Goal: Use online tool/utility: Use online tool/utility

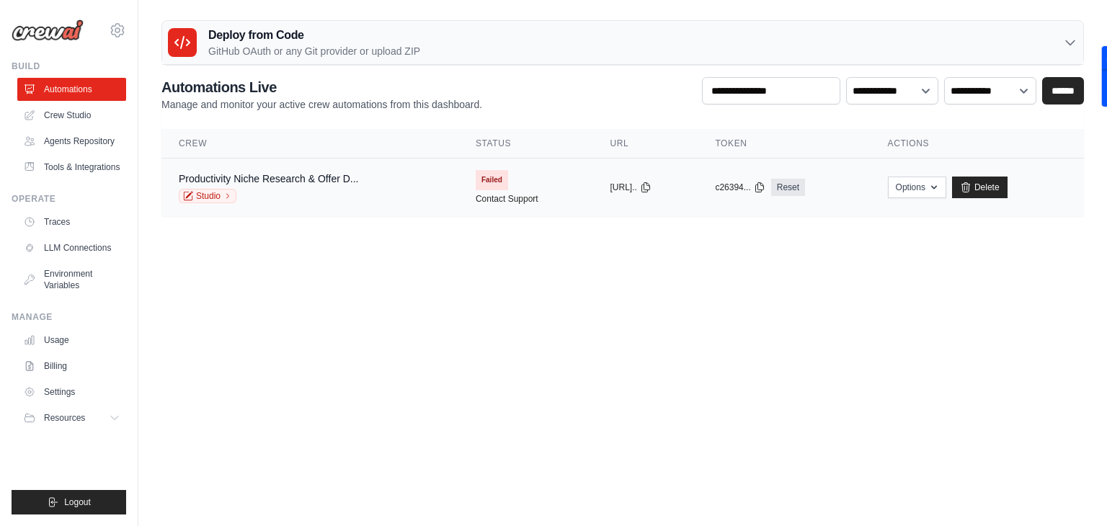
click at [439, 198] on td "Productivity Niche Research & Offer D... Studio" at bounding box center [309, 188] width 297 height 58
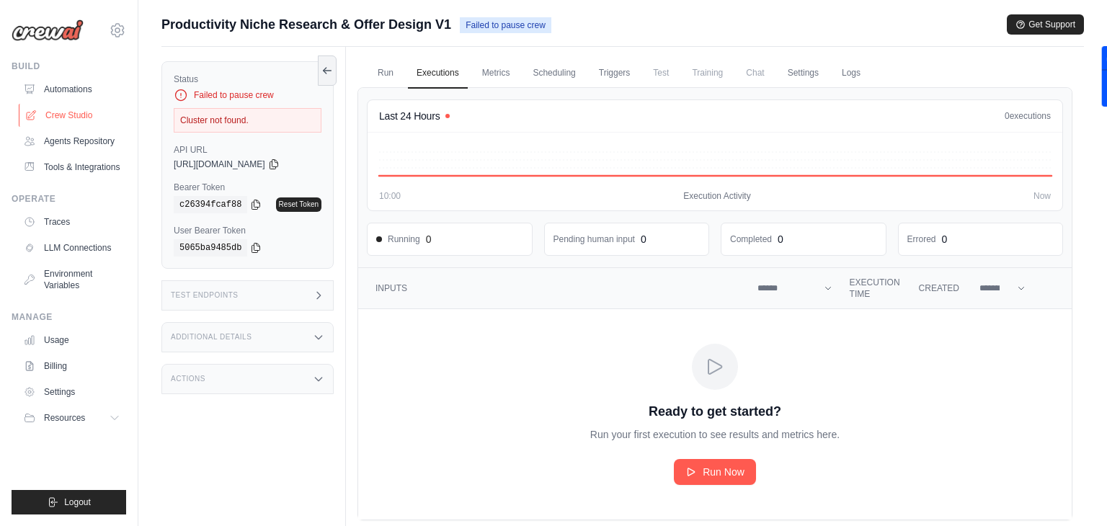
click at [67, 115] on link "Crew Studio" at bounding box center [73, 115] width 109 height 23
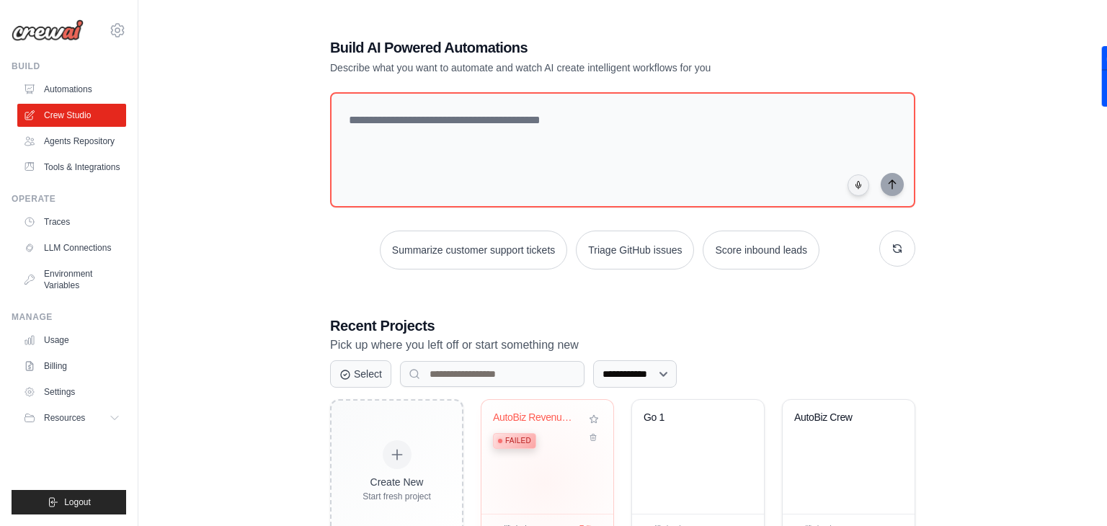
click at [544, 483] on div "AutoBiz Revenue Generator Failed" at bounding box center [548, 457] width 132 height 114
